Goal: Task Accomplishment & Management: Use online tool/utility

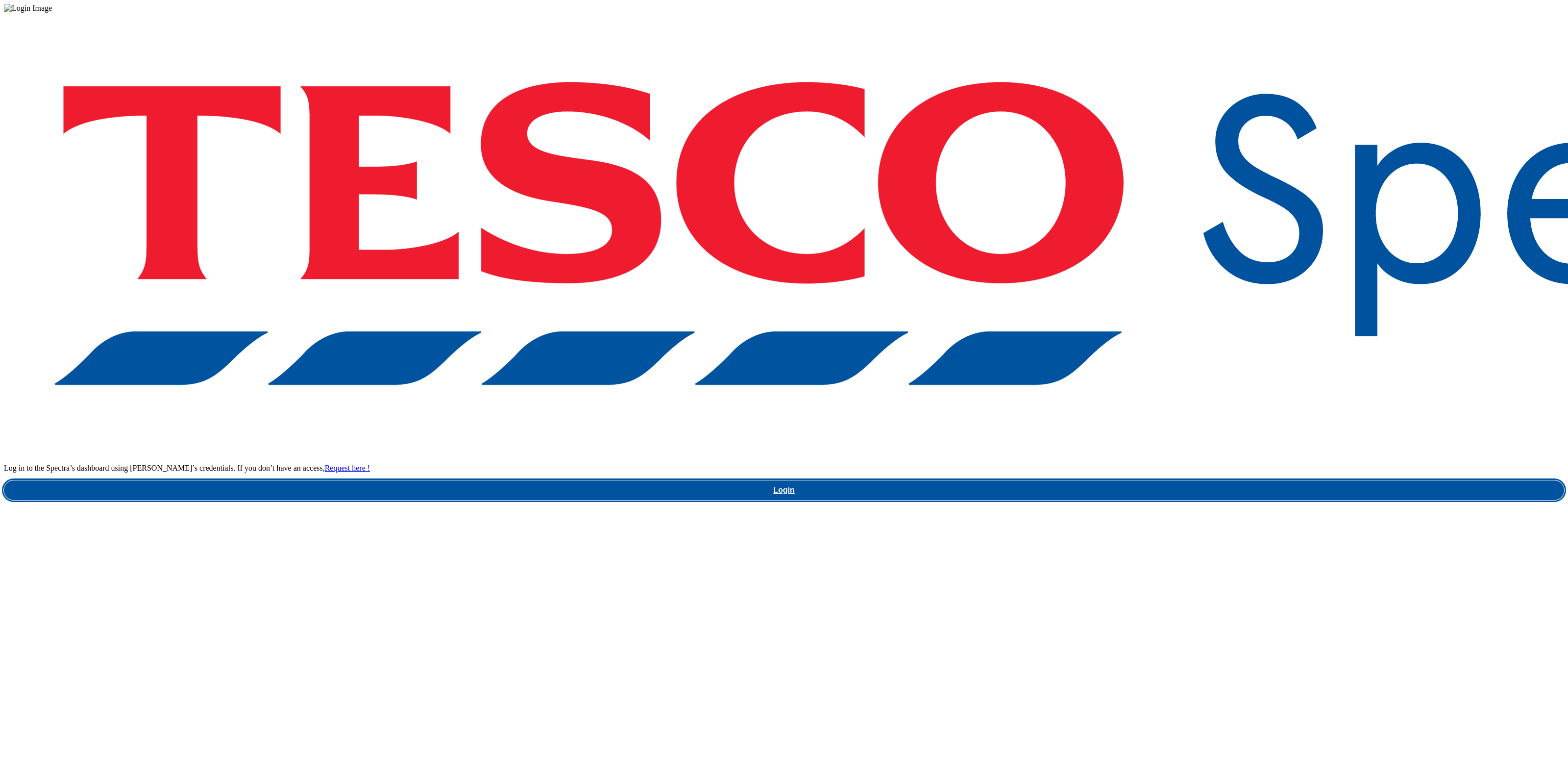
click at [1175, 480] on link "Login" at bounding box center [784, 490] width 1560 height 20
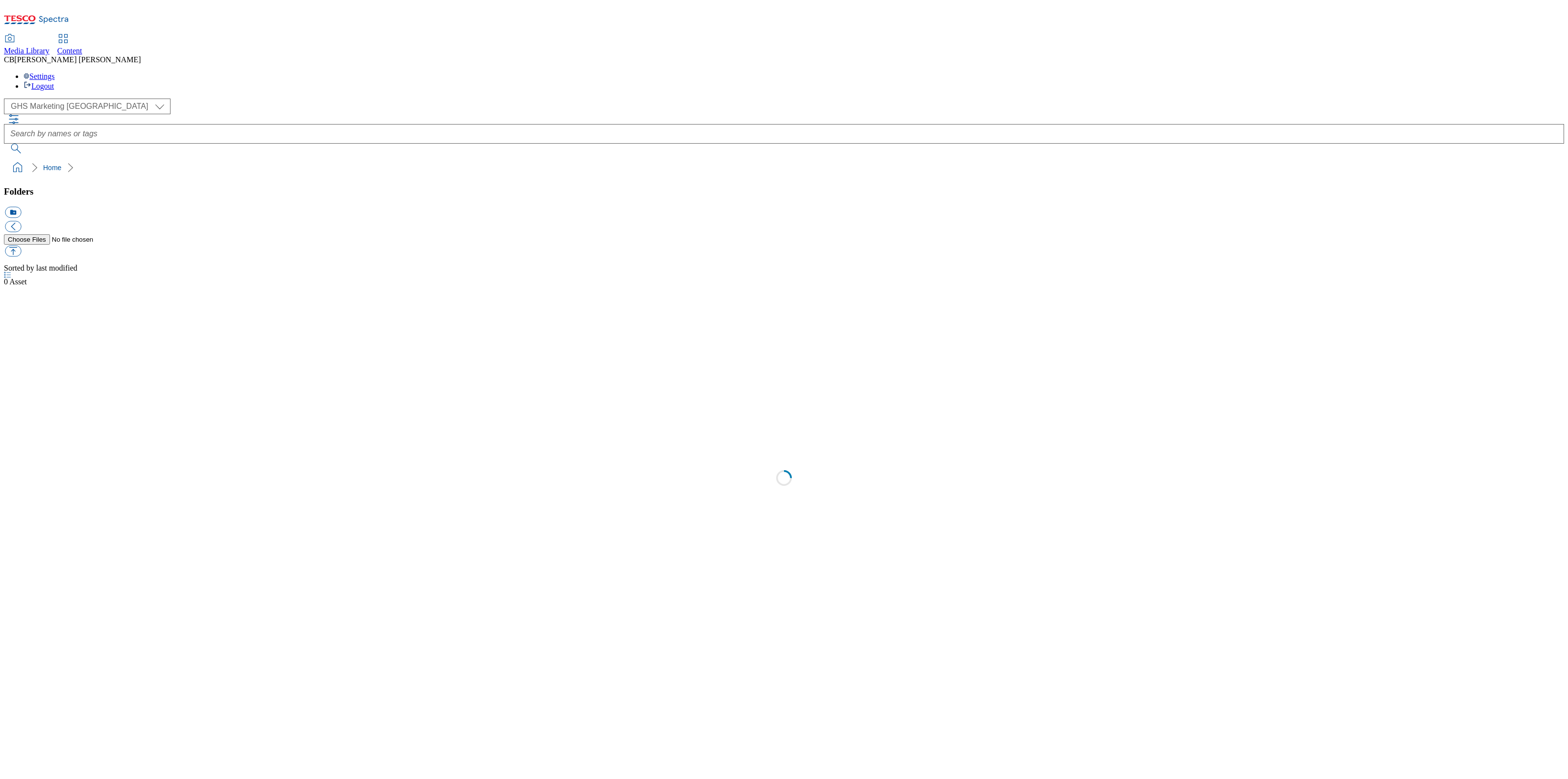
select select "flare-ghs-mktg"
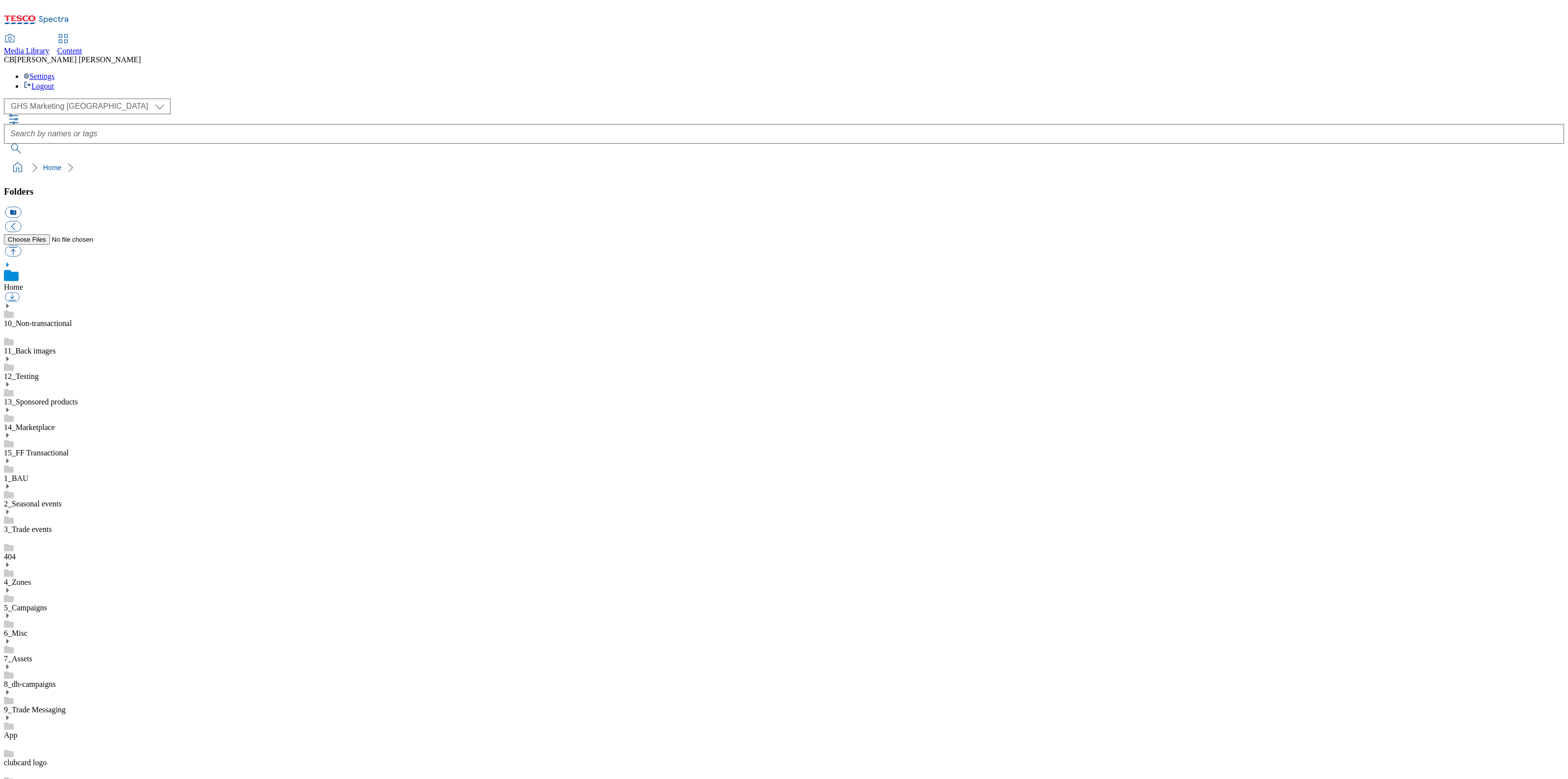
click at [8, 664] on use at bounding box center [7, 666] width 2 height 5
click at [11, 663] on icon at bounding box center [8, 667] width 7 height 7
click at [8, 653] on use at bounding box center [7, 655] width 2 height 5
click at [11, 652] on icon at bounding box center [8, 656] width 7 height 7
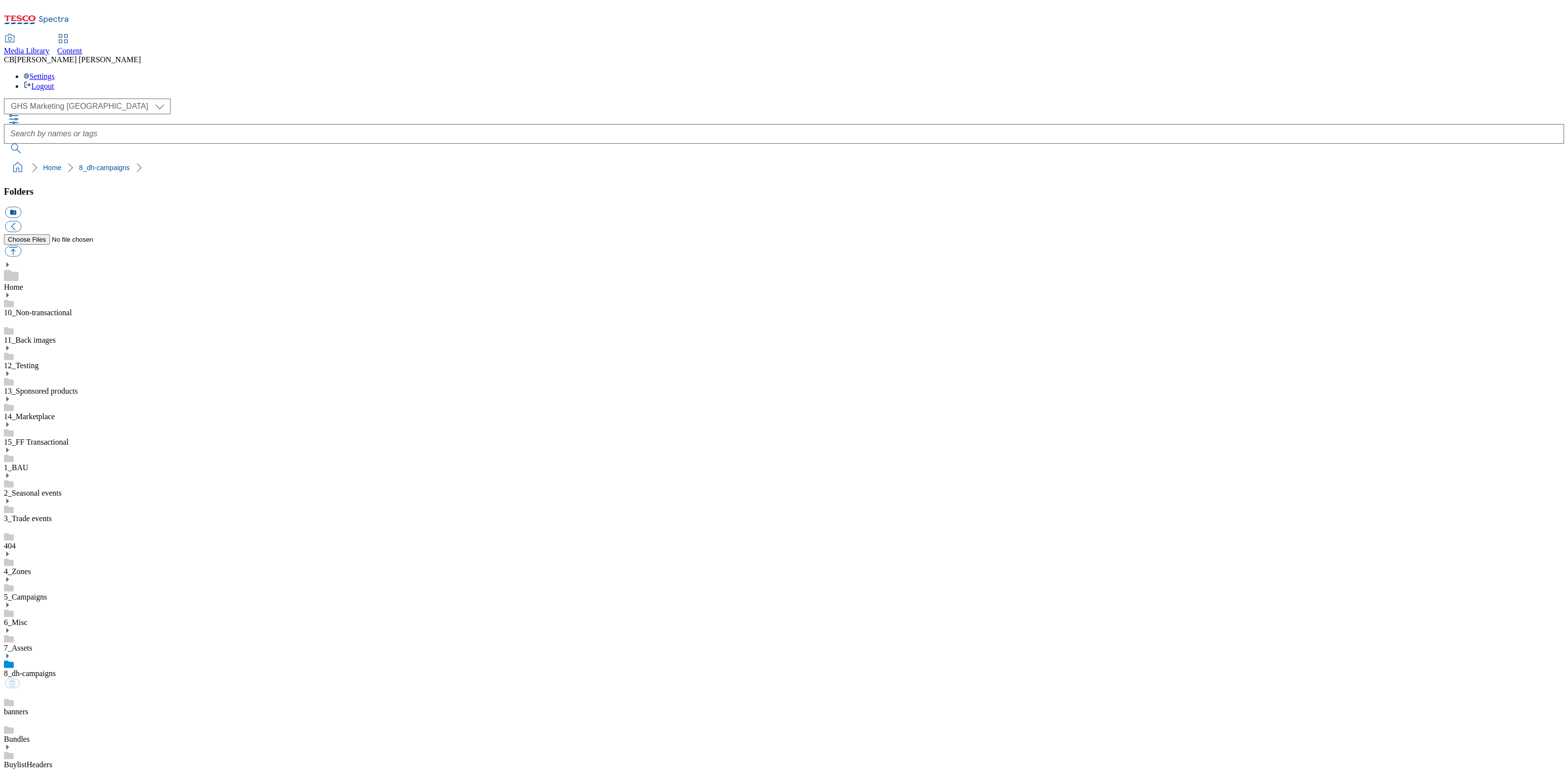
scroll to position [122, 0]
click at [21, 246] on button "button" at bounding box center [13, 251] width 16 height 11
type input "C:\fakepath\1756982450900-Desktop.png"
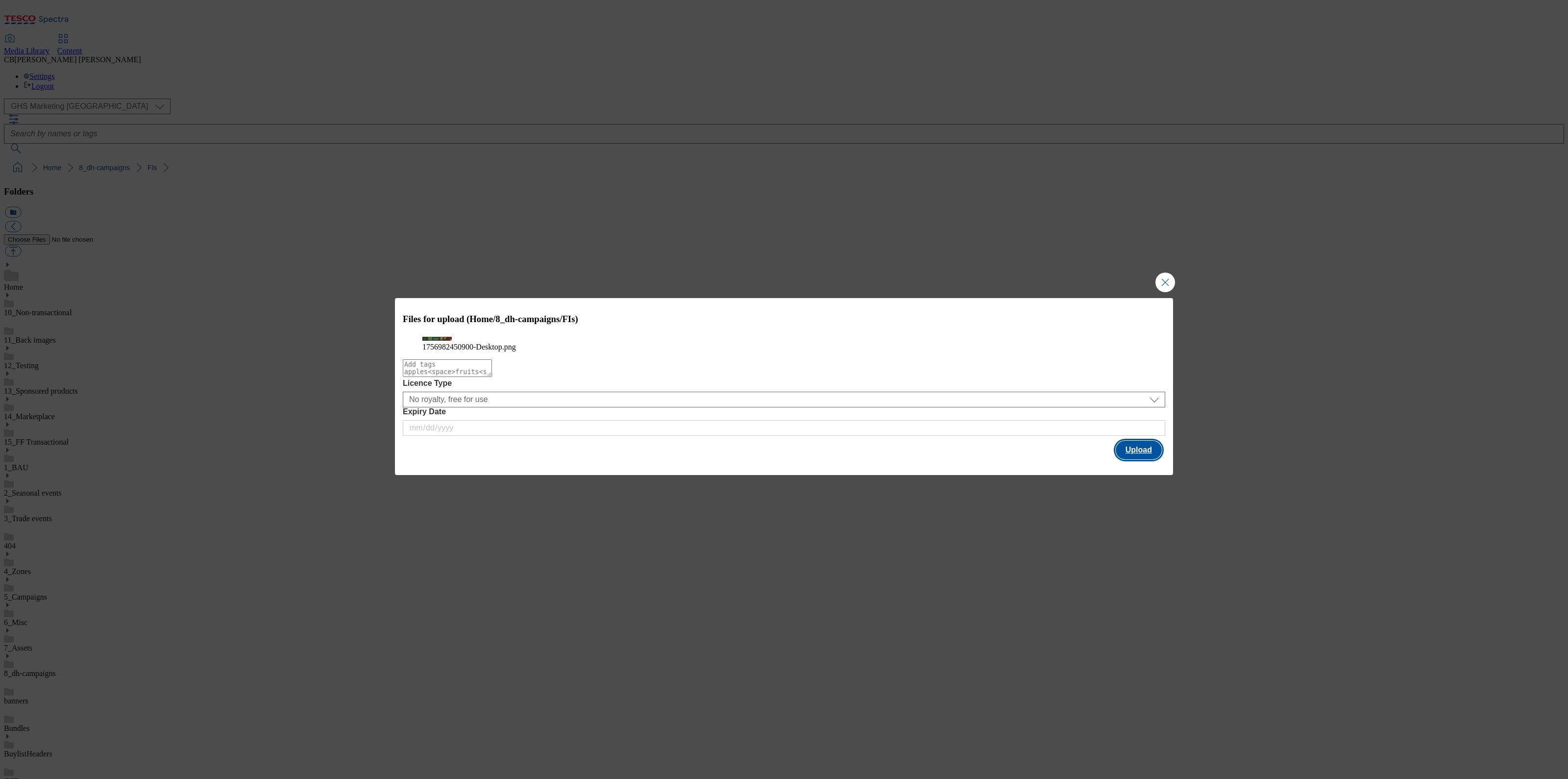
click at [1153, 459] on button "Upload" at bounding box center [1138, 450] width 46 height 18
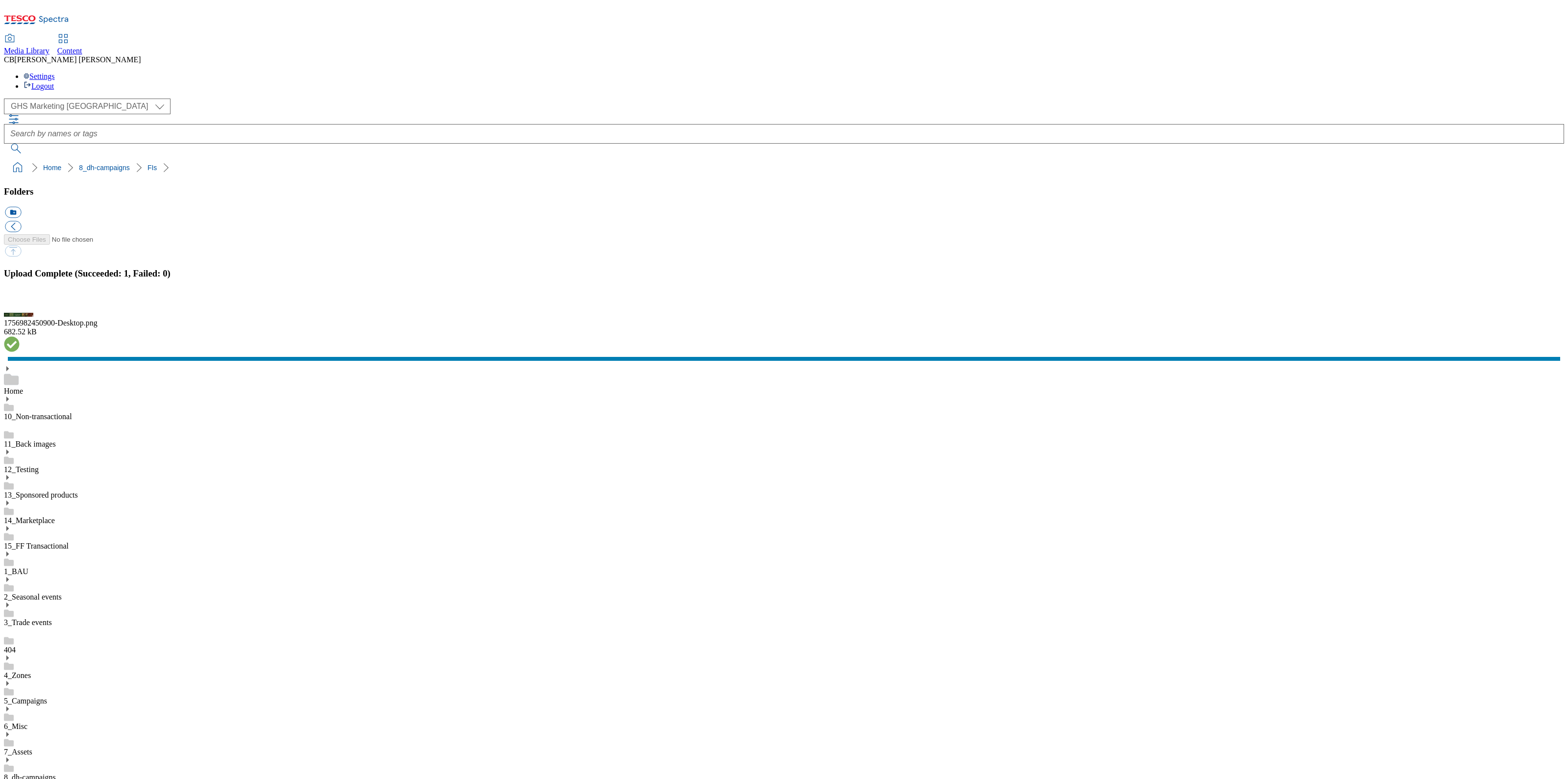
drag, startPoint x: 172, startPoint y: 460, endPoint x: 180, endPoint y: 459, distance: 8.1
click at [20, 308] on button "button" at bounding box center [12, 304] width 15 height 9
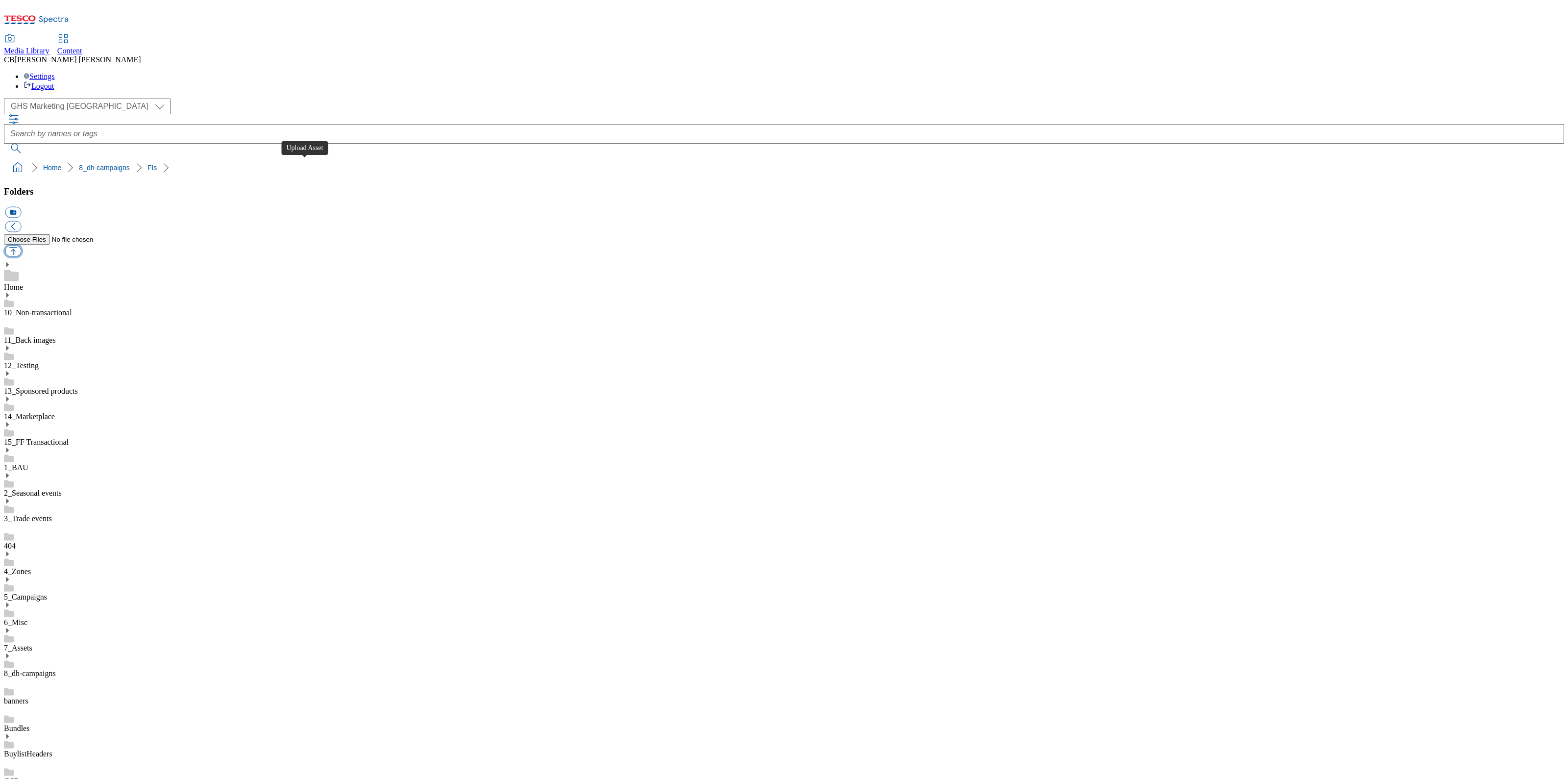
click at [21, 246] on button "button" at bounding box center [13, 251] width 16 height 11
type input "C:\fakepath\1756722758081-ad541654_Onkel_and_Deli_kitchen_Legobrand_2560X320_V2…"
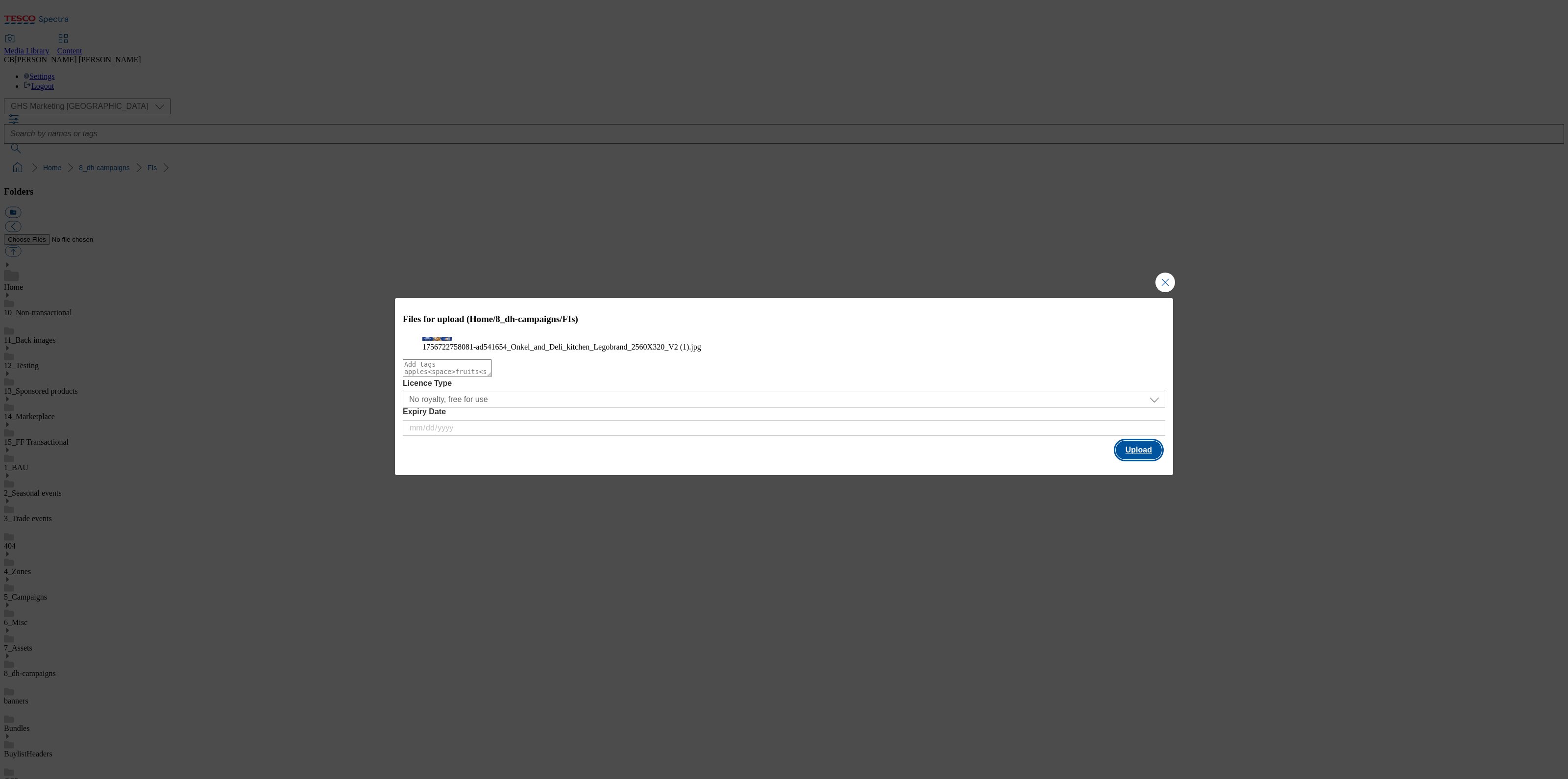
click at [1142, 459] on button "Upload" at bounding box center [1138, 450] width 46 height 18
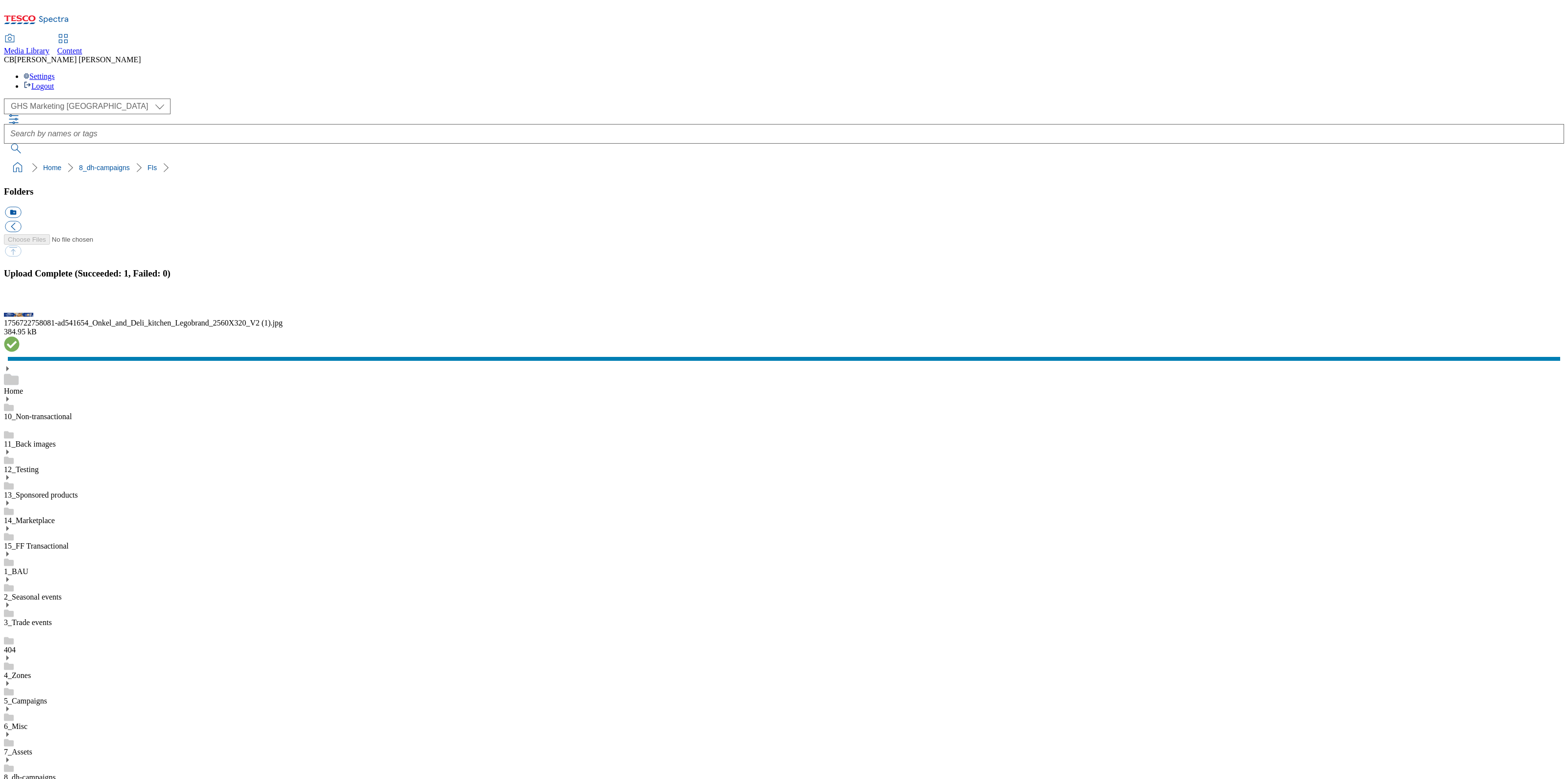
click at [20, 308] on button "button" at bounding box center [12, 304] width 15 height 9
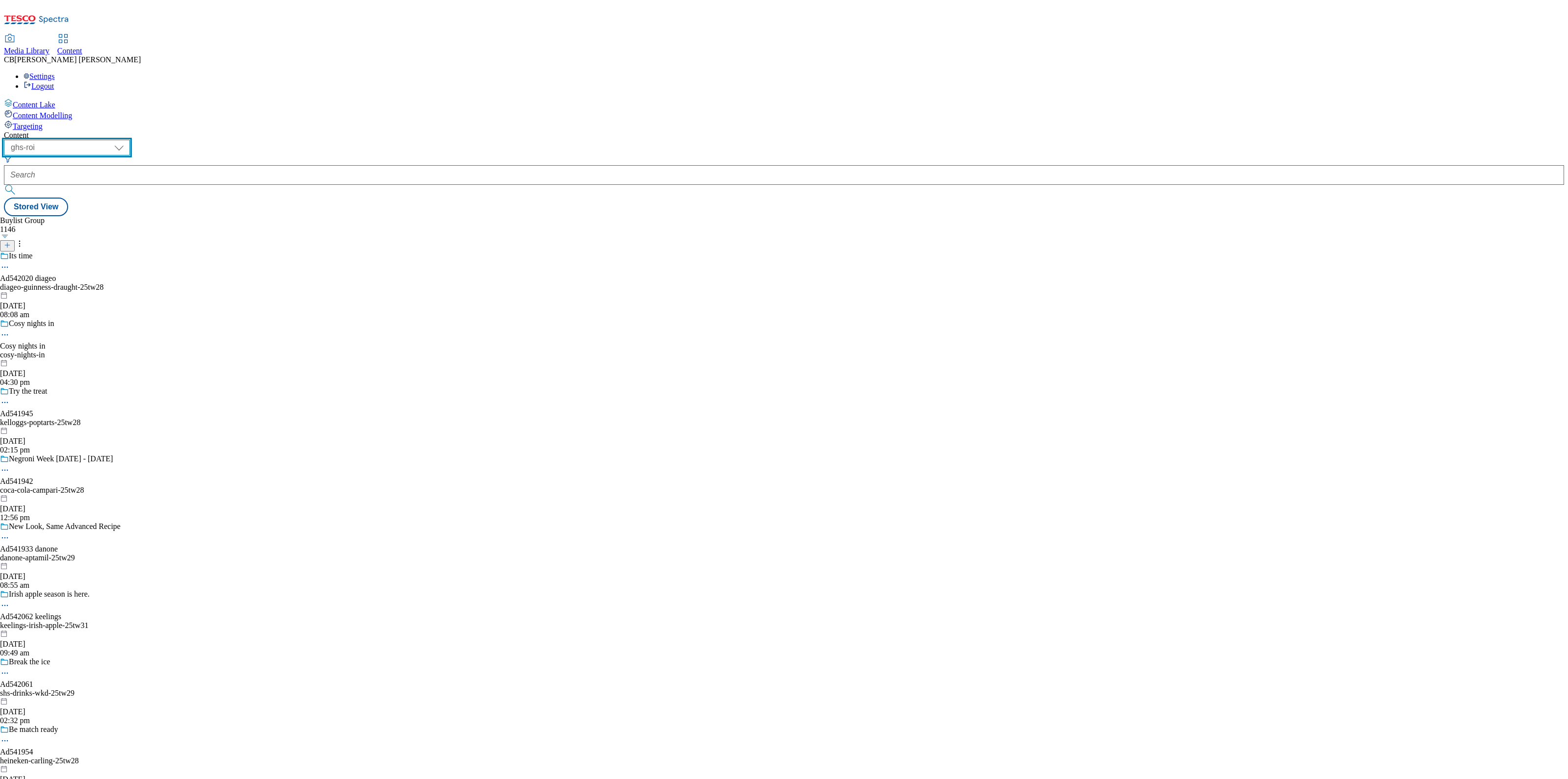
click at [130, 139] on select "ghs-roi ghs-uk" at bounding box center [67, 147] width 126 height 16
select select "ghs-uk"
click at [127, 139] on select "ghs-roi ghs-uk" at bounding box center [67, 147] width 126 height 16
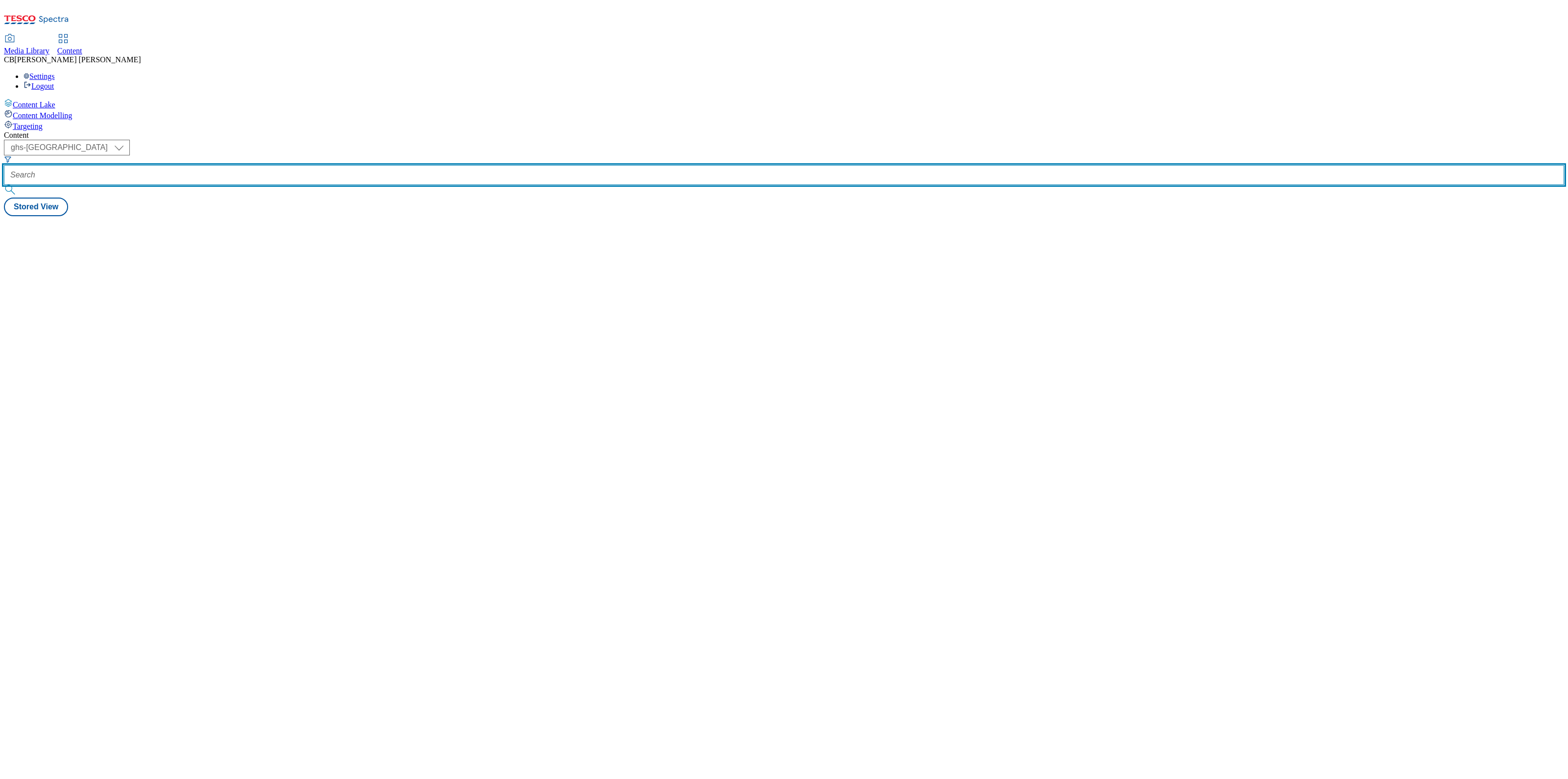
click at [243, 165] on input "text" at bounding box center [784, 175] width 1560 height 20
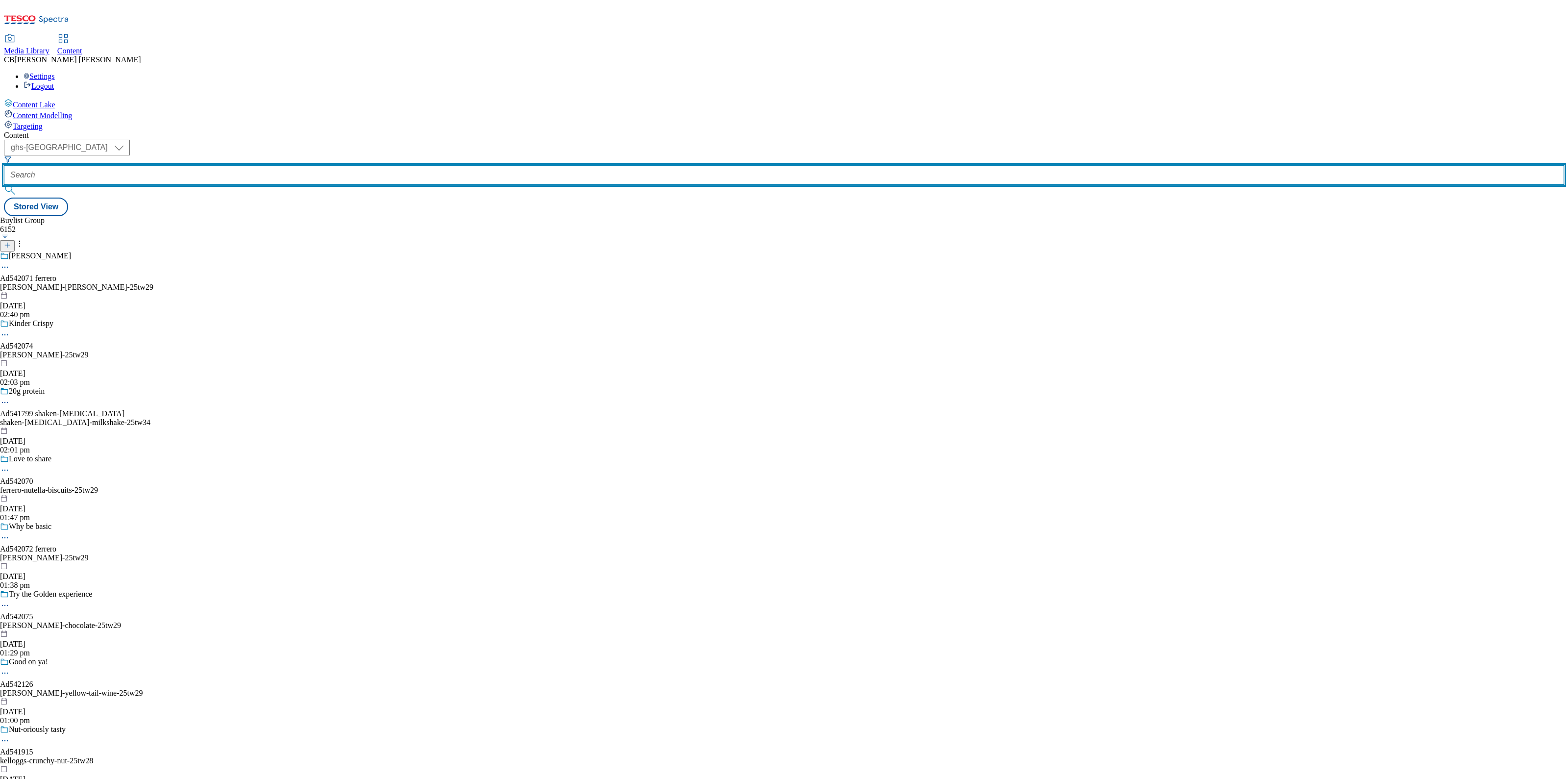
paste input "emmi-onken-deli-kitchen-25tw28"
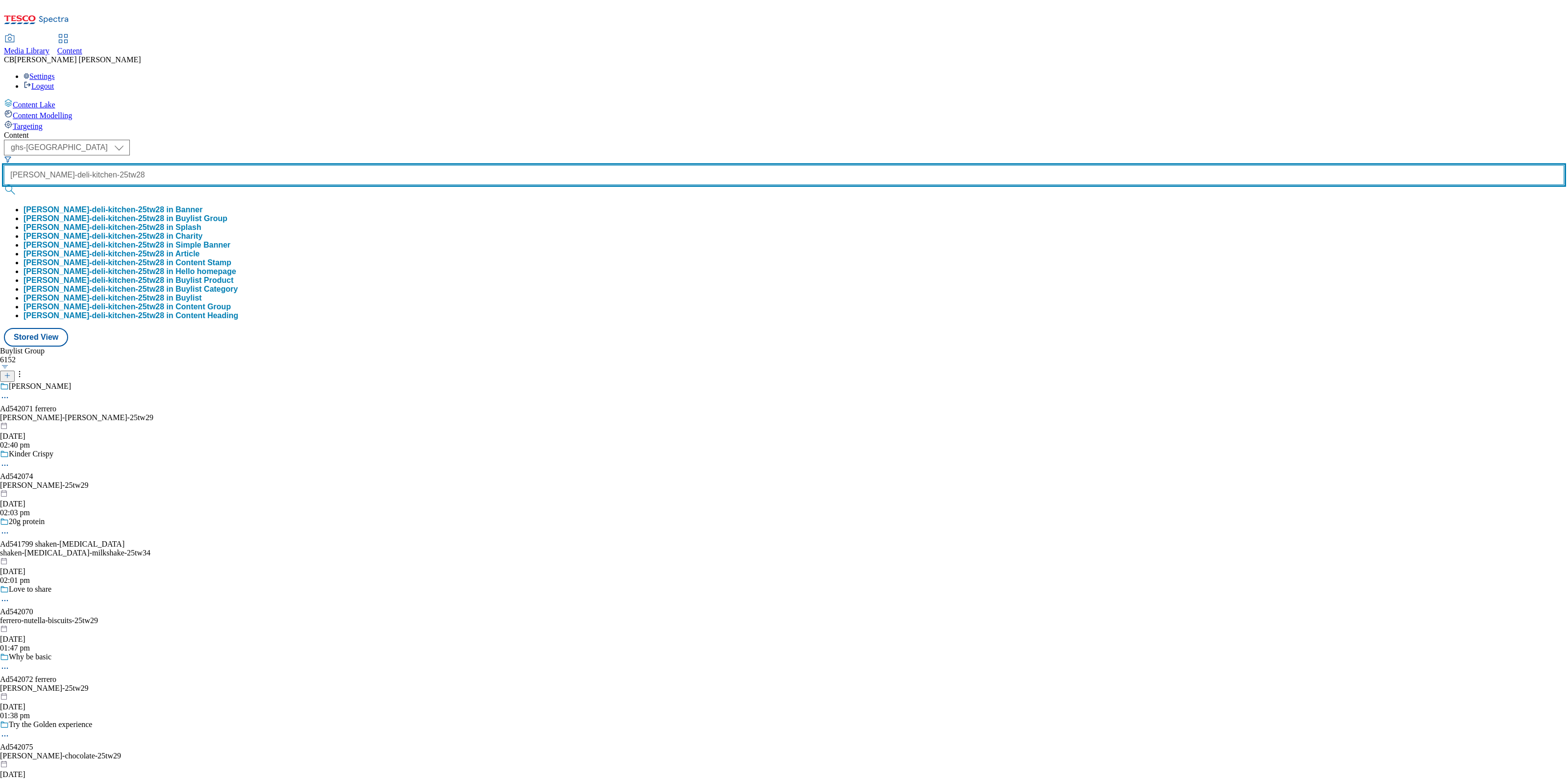
scroll to position [0, 30]
type input "emmi-onken-deli-kitchen-25tw28"
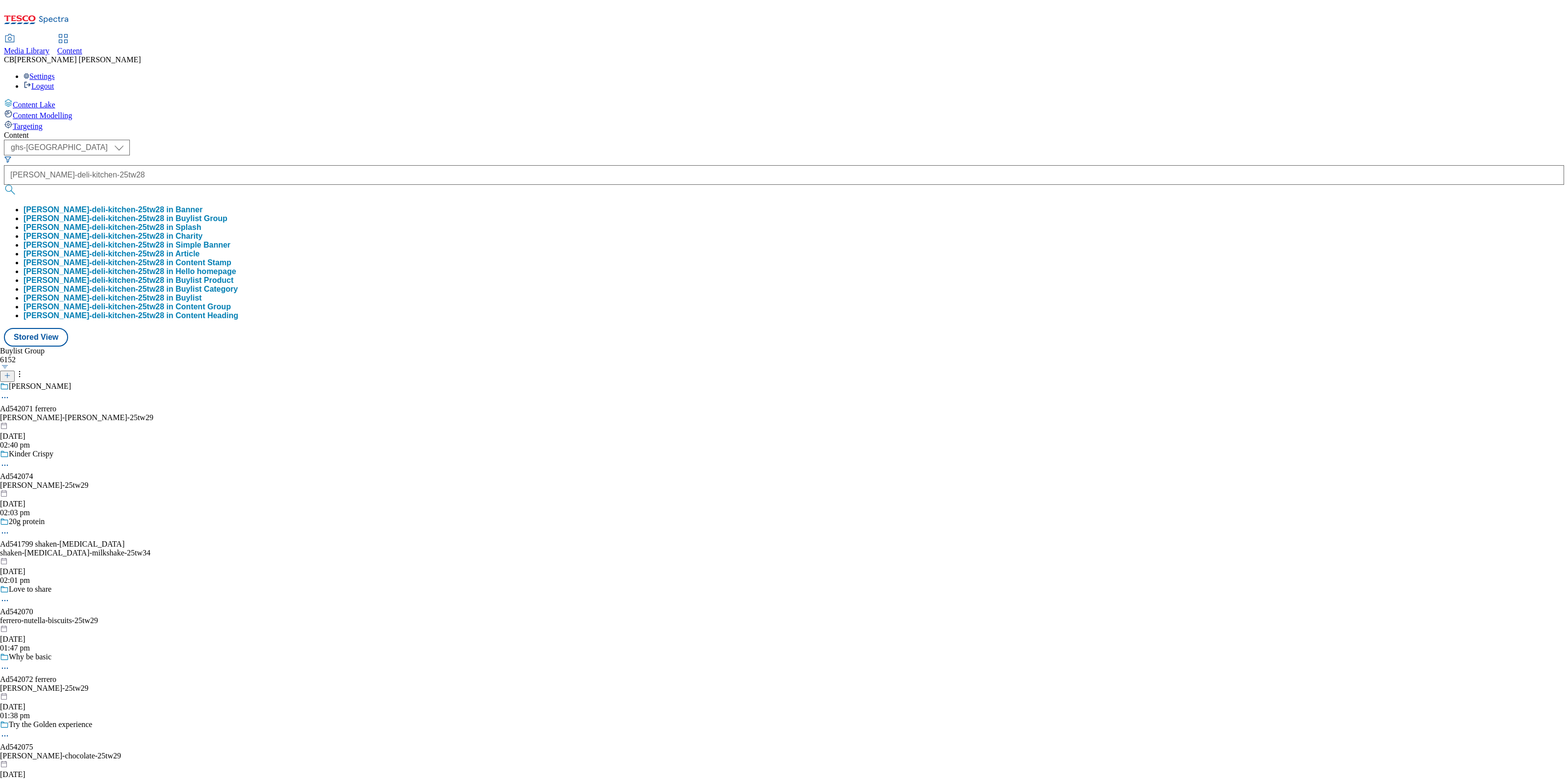
click at [227, 214] on button "emmi-onken-deli-kitchen-25tw28 in Buylist Group" at bounding box center [125, 219] width 204 height 8
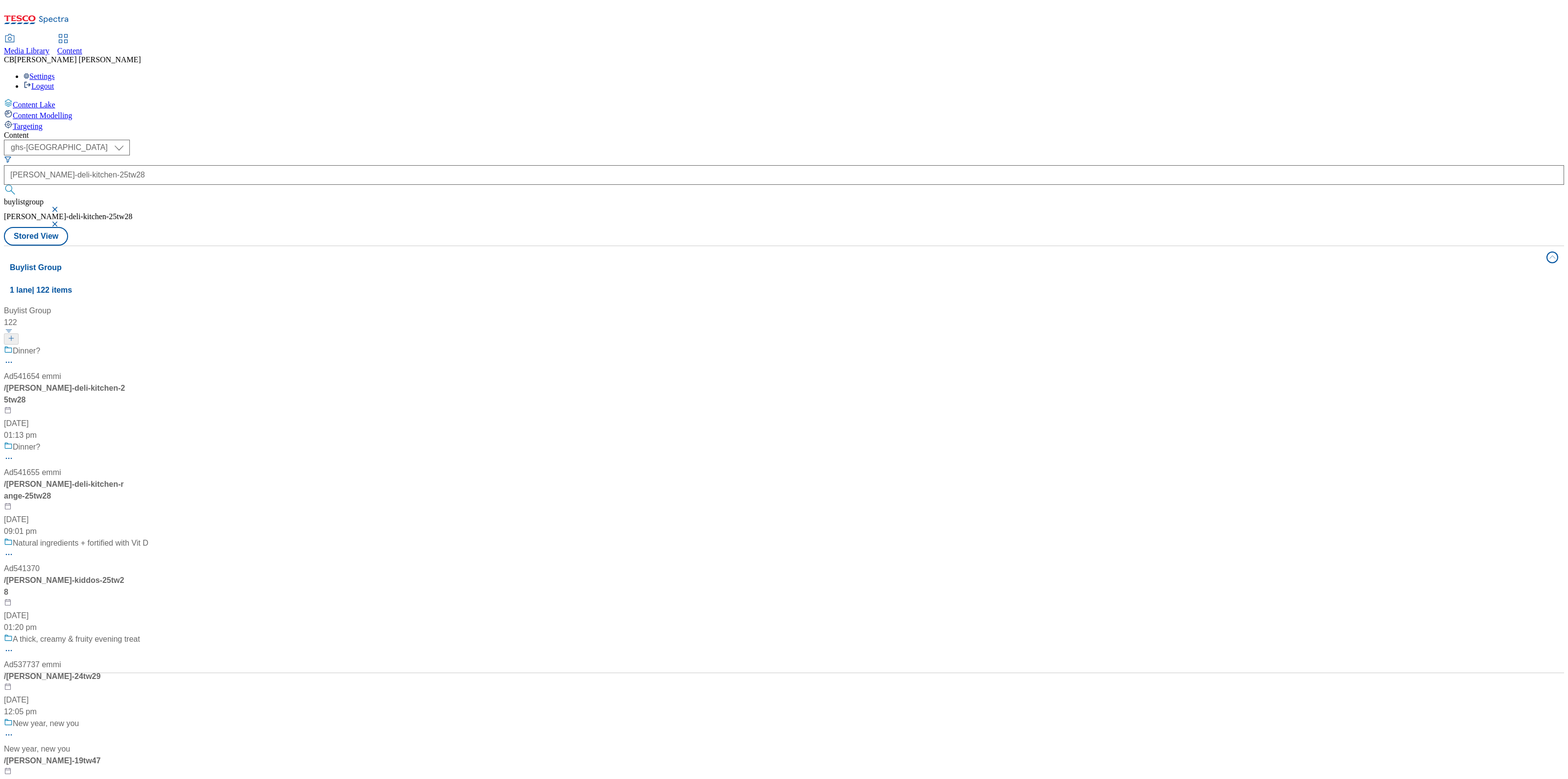
click at [184, 345] on div "Dinner? Ad541654 emmi / emmi-onken-deli-kitchen-25tw28 19 Aug 2025 01:13 pm" at bounding box center [94, 393] width 180 height 96
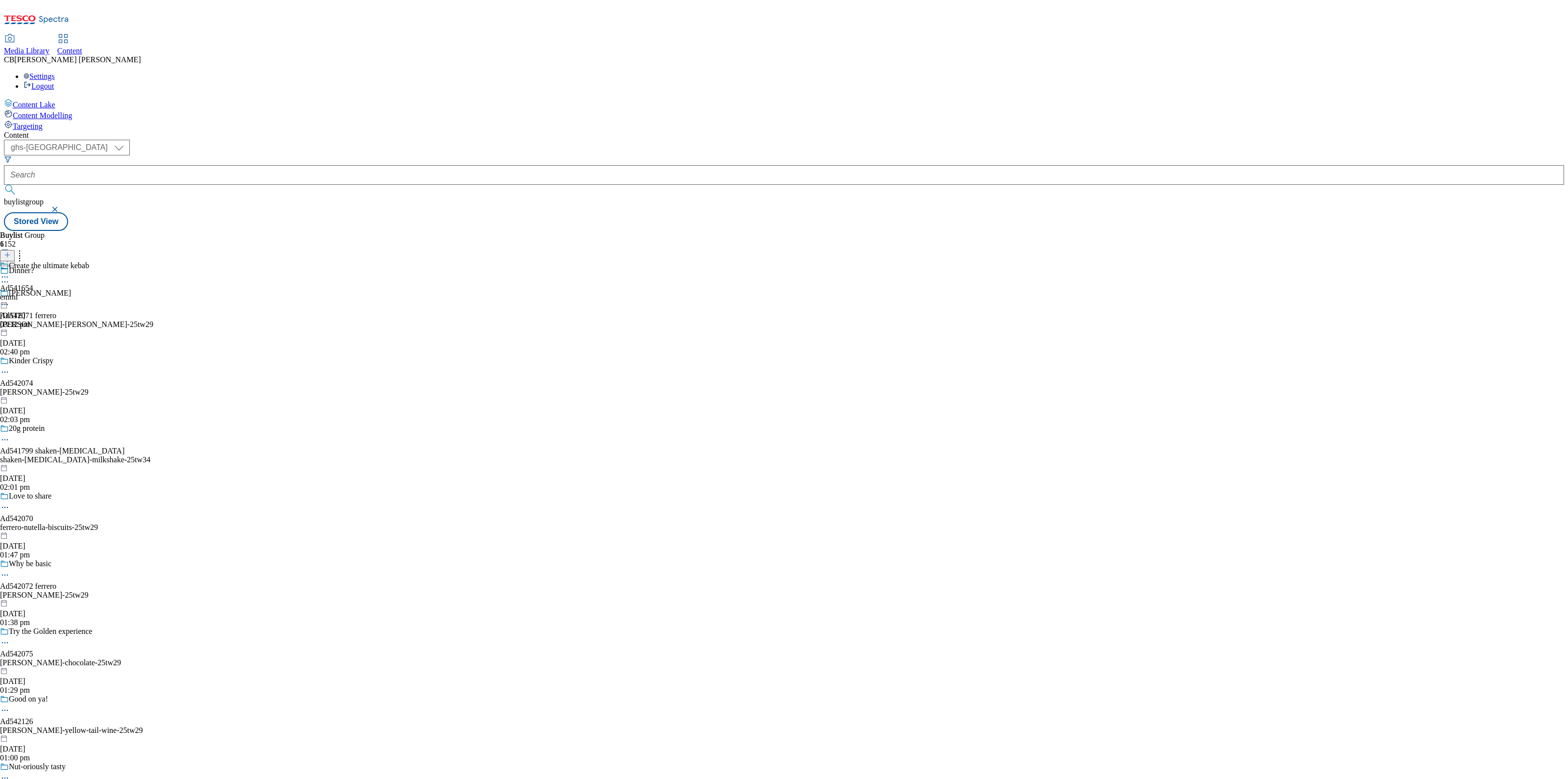
click at [10, 272] on icon at bounding box center [5, 277] width 10 height 10
click at [81, 362] on span "Open Preview Url" at bounding box center [56, 365] width 51 height 7
click at [10, 272] on icon at bounding box center [5, 277] width 10 height 10
click at [52, 373] on span "Publish" at bounding box center [41, 376] width 21 height 7
click at [10, 272] on icon at bounding box center [5, 277] width 10 height 10
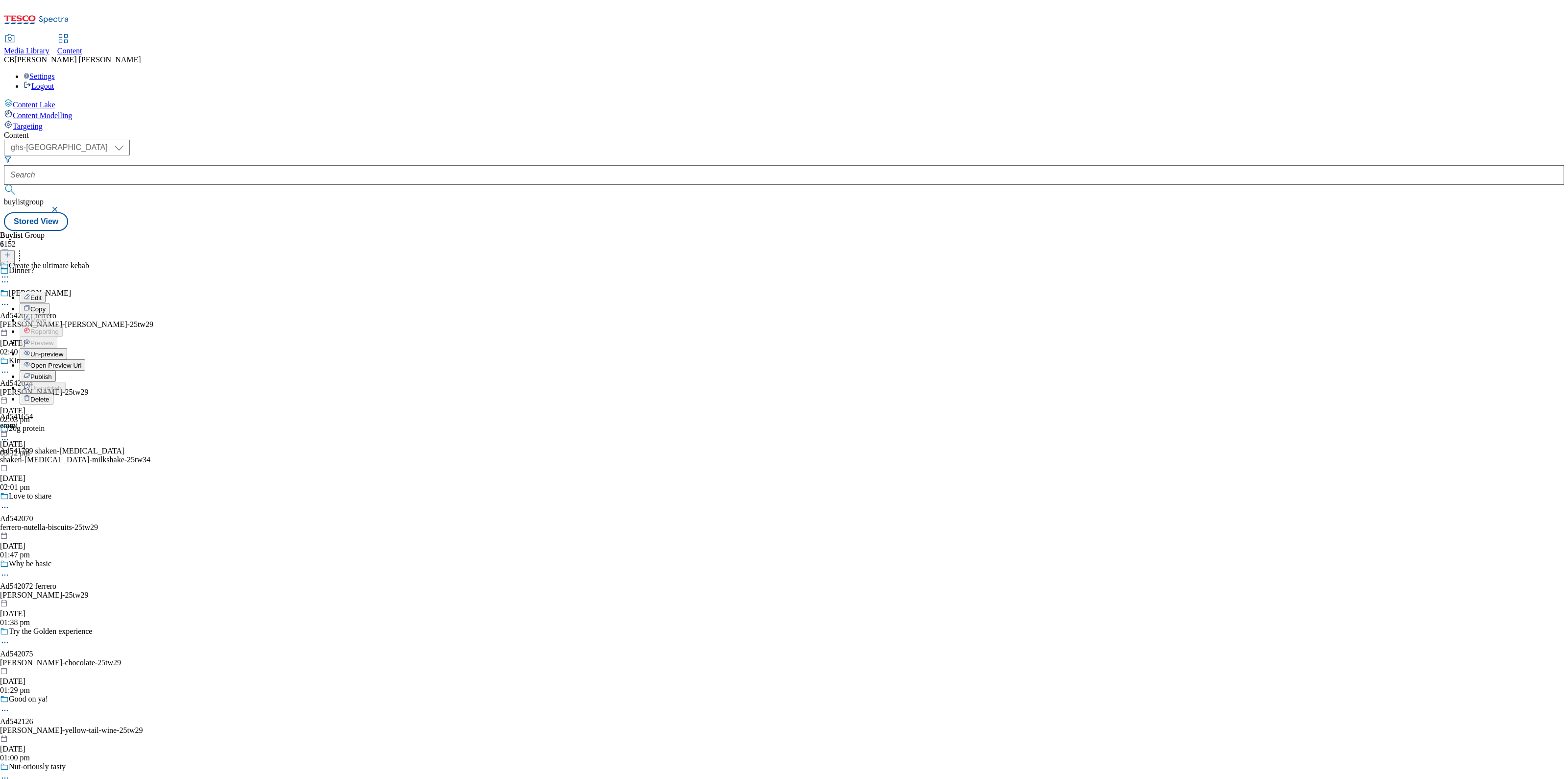
click at [52, 373] on span "Publish" at bounding box center [41, 376] width 21 height 7
